Goal: Information Seeking & Learning: Learn about a topic

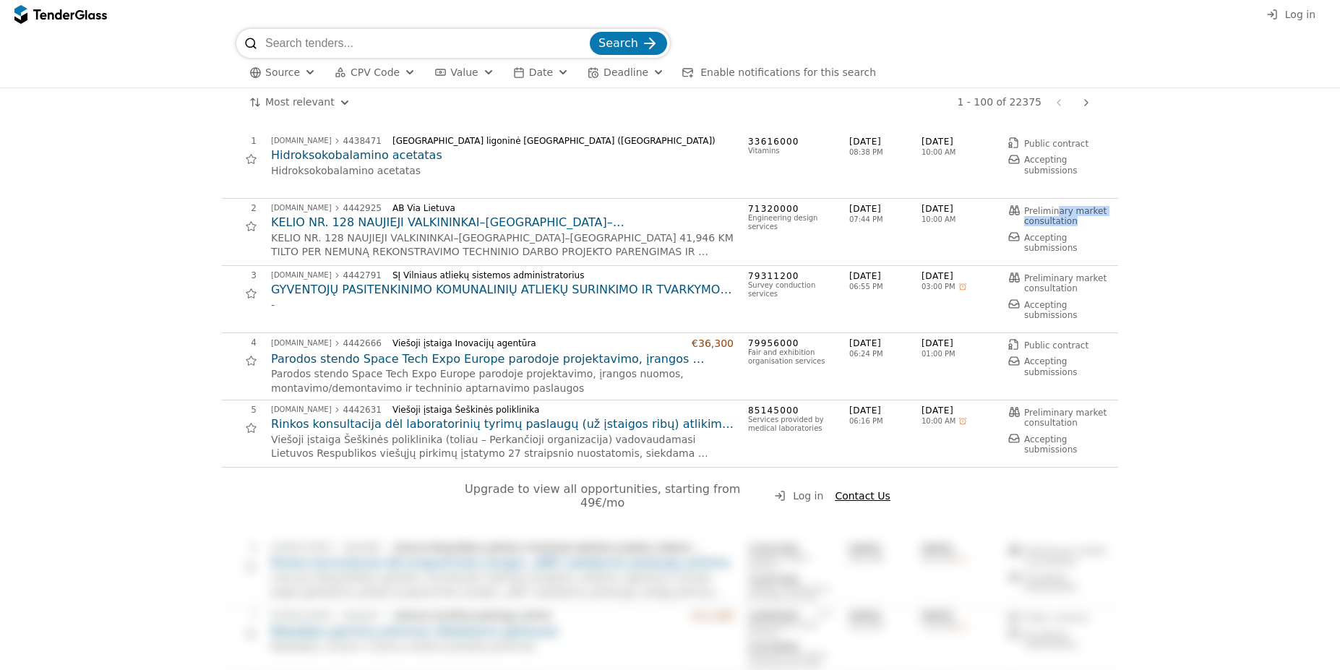
drag, startPoint x: 1092, startPoint y: 220, endPoint x: 1041, endPoint y: 206, distance: 53.3
click at [1041, 206] on div "Preliminary market consultation" at bounding box center [1066, 216] width 85 height 21
click at [339, 359] on h2 "Parodos stendo Space Tech Expo Europe parodoje projektavimo, įrangos nuomos, mo…" at bounding box center [502, 359] width 463 height 16
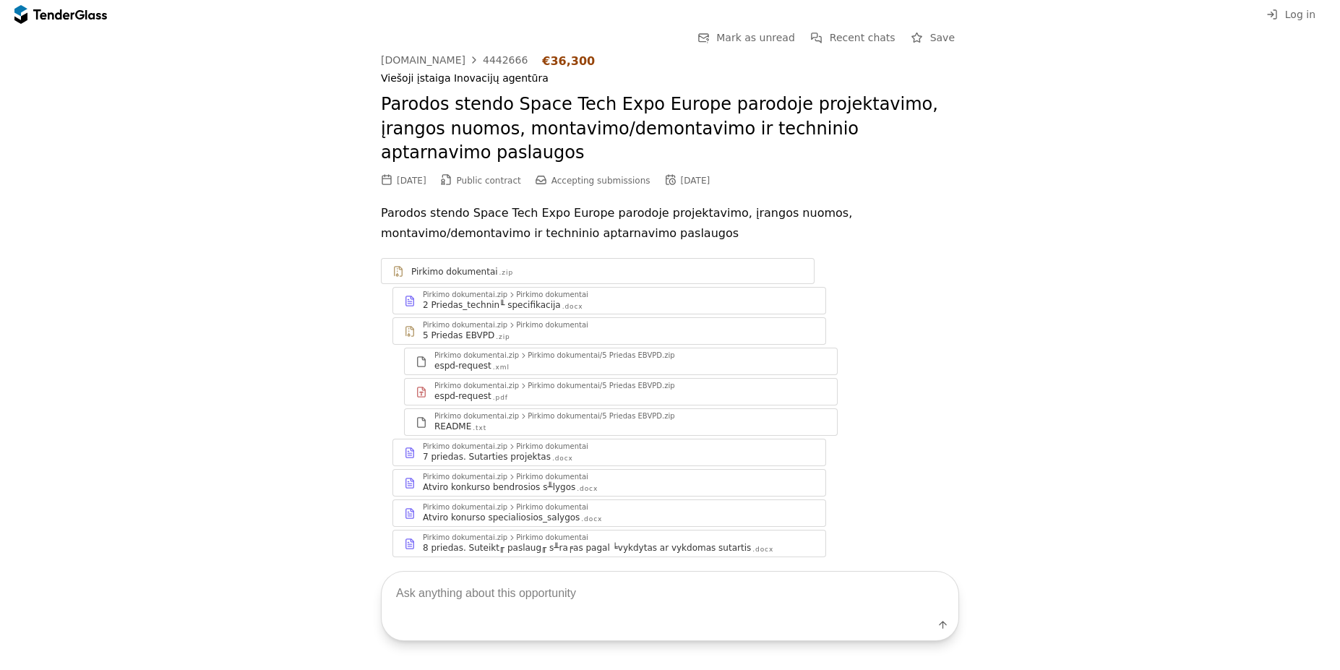
scroll to position [14, 0]
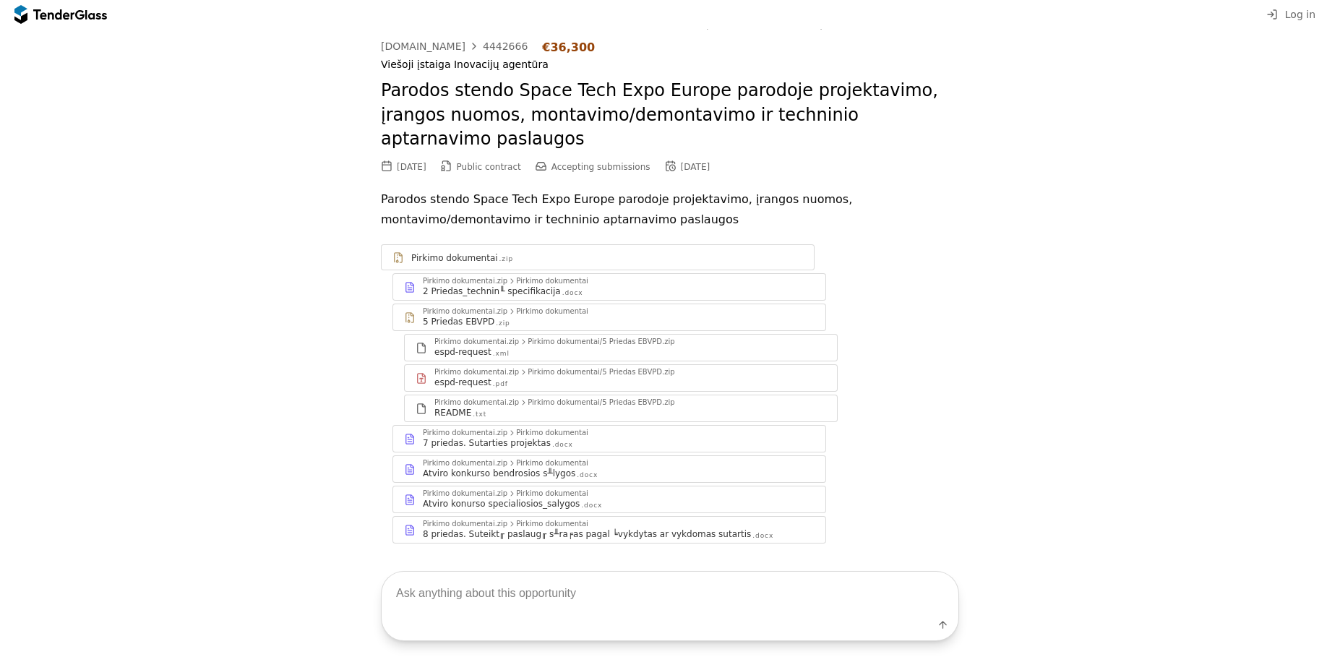
click at [460, 316] on div "5 Priedas EBVPD" at bounding box center [459, 322] width 72 height 12
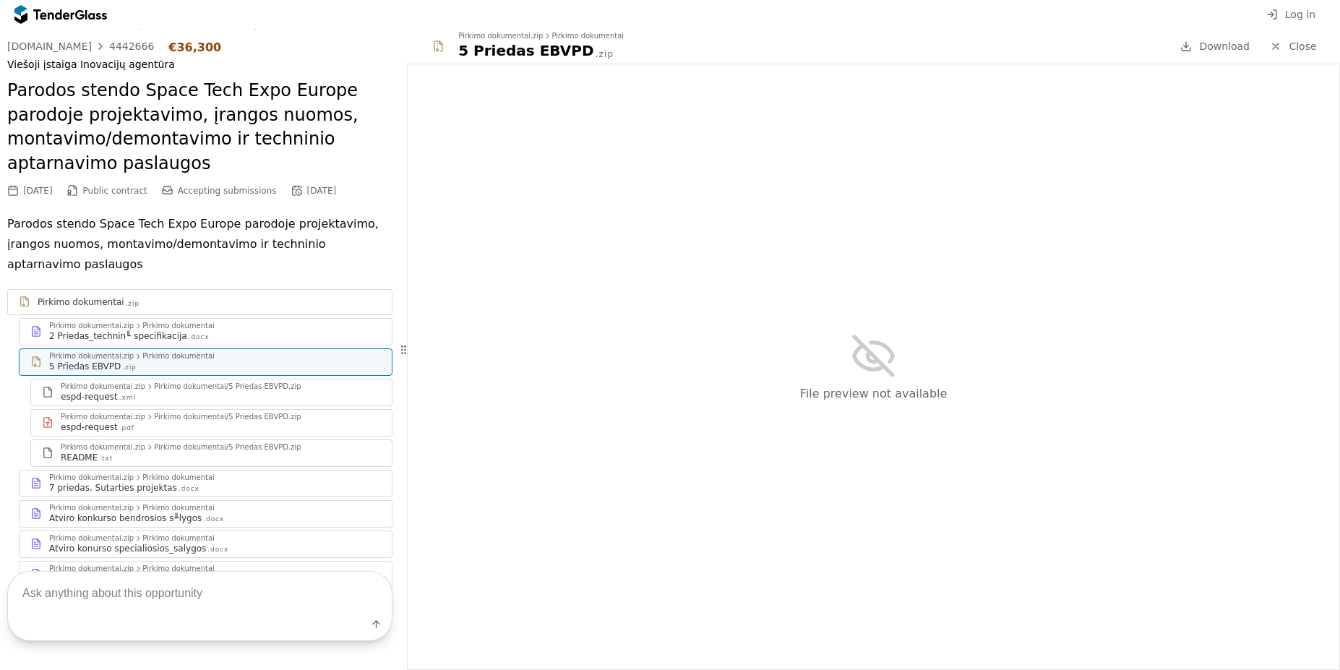
click at [88, 391] on div "espd-request" at bounding box center [89, 397] width 57 height 12
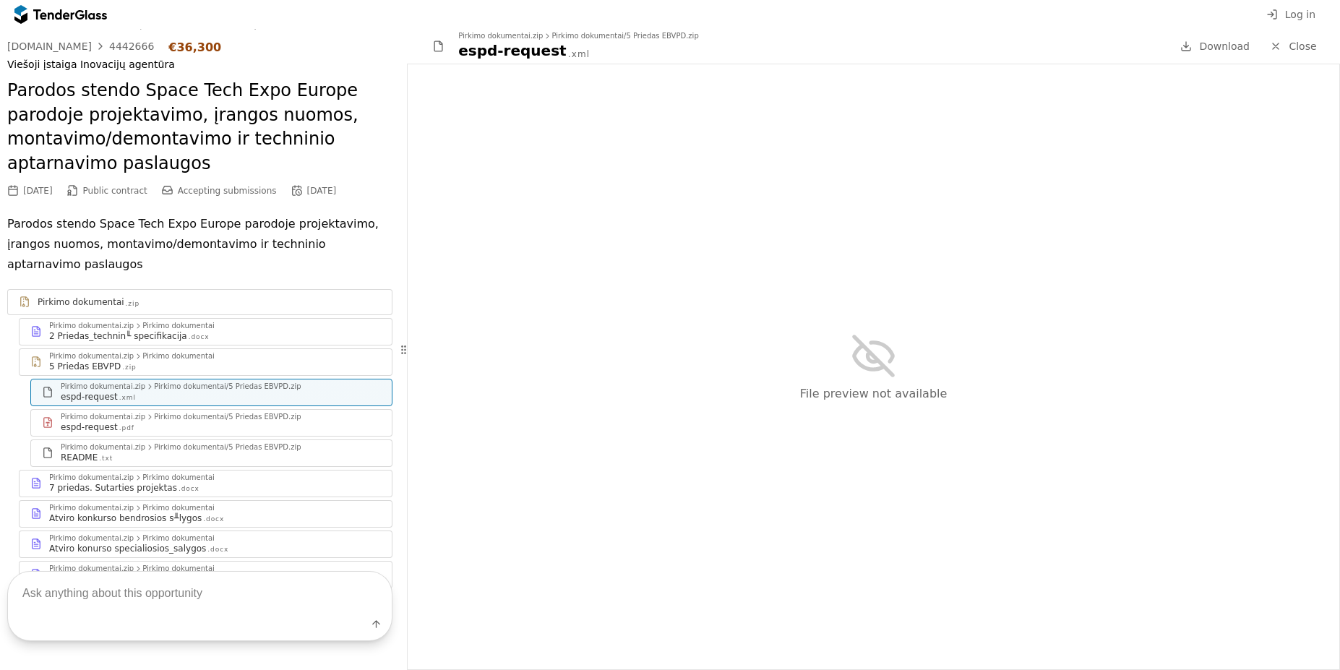
click at [136, 482] on div "7 priedas. Sutarties projektas" at bounding box center [113, 488] width 128 height 12
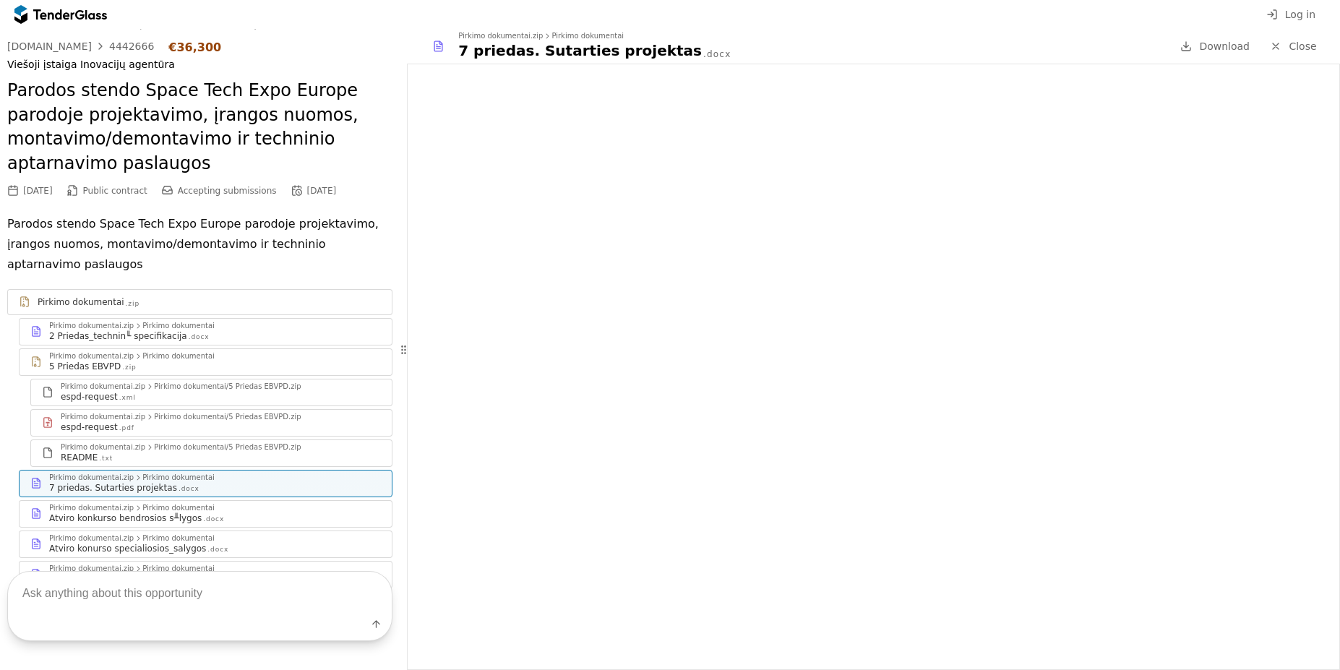
click at [1297, 43] on span "Close" at bounding box center [1302, 46] width 27 height 12
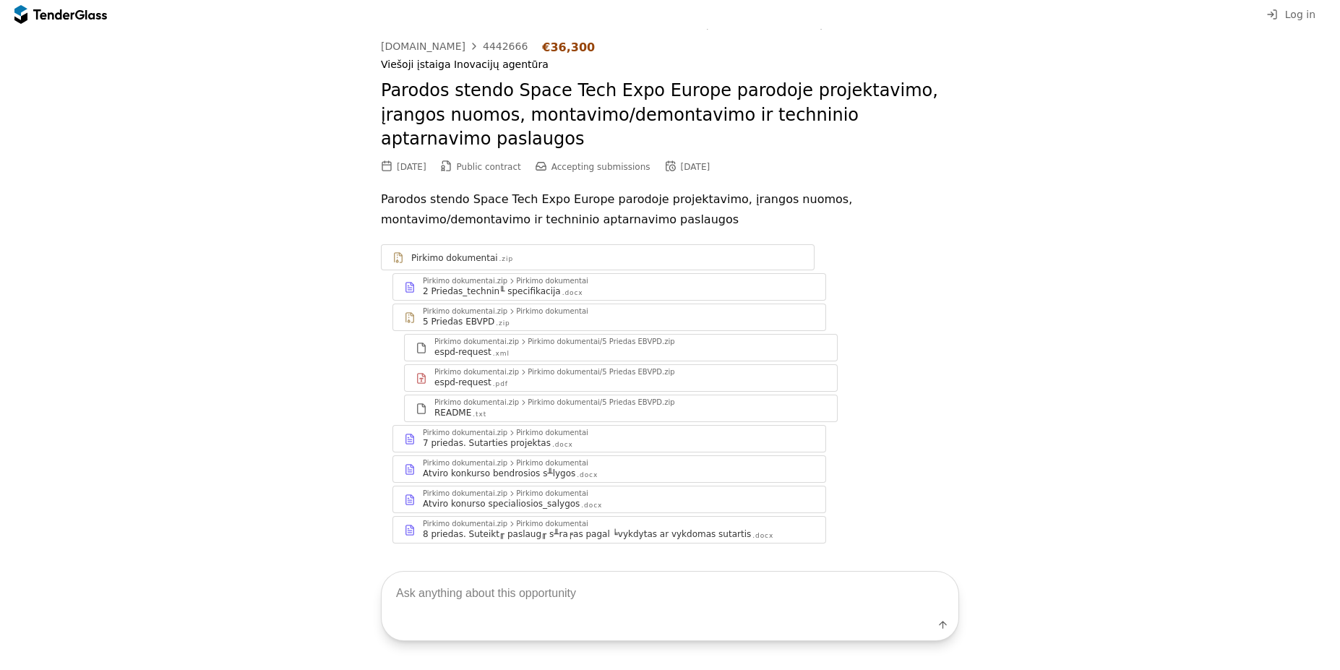
click at [493, 437] on div "7 priedas. Sutarties projektas" at bounding box center [487, 443] width 128 height 12
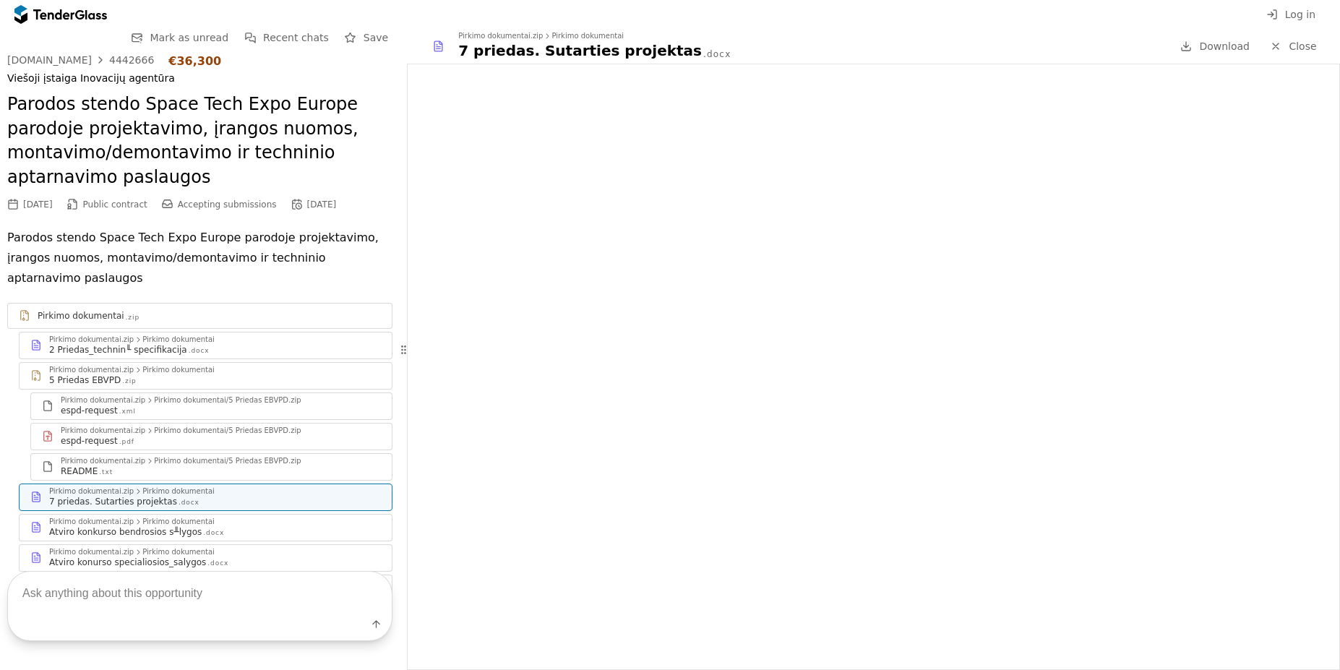
click at [1297, 43] on span "Close" at bounding box center [1302, 46] width 27 height 12
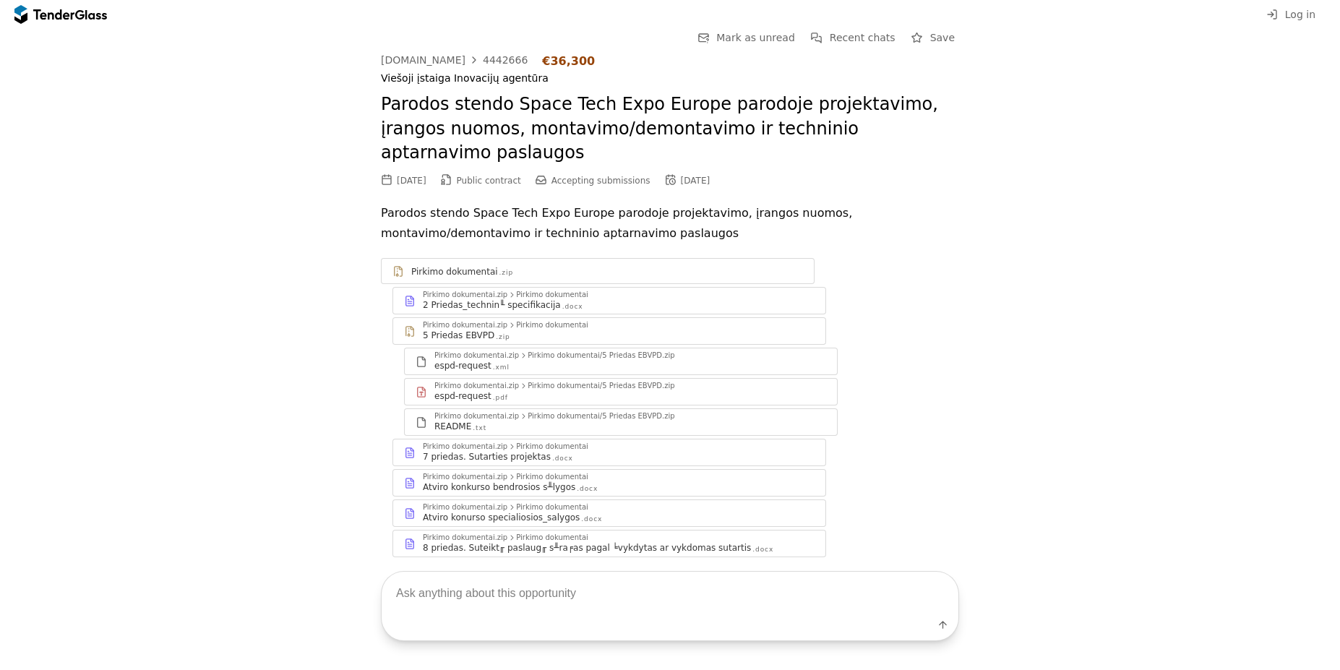
click at [64, 16] on div at bounding box center [53, 13] width 40 height 9
